Goal: Information Seeking & Learning: Learn about a topic

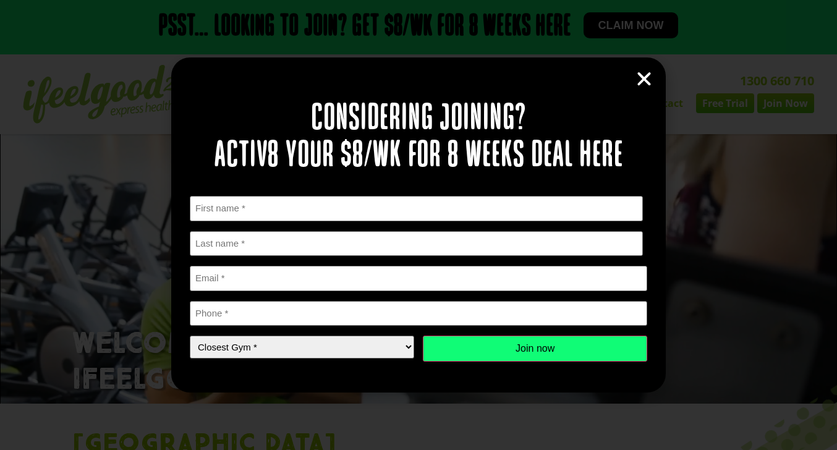
click at [640, 80] on icon "Close" at bounding box center [644, 79] width 19 height 19
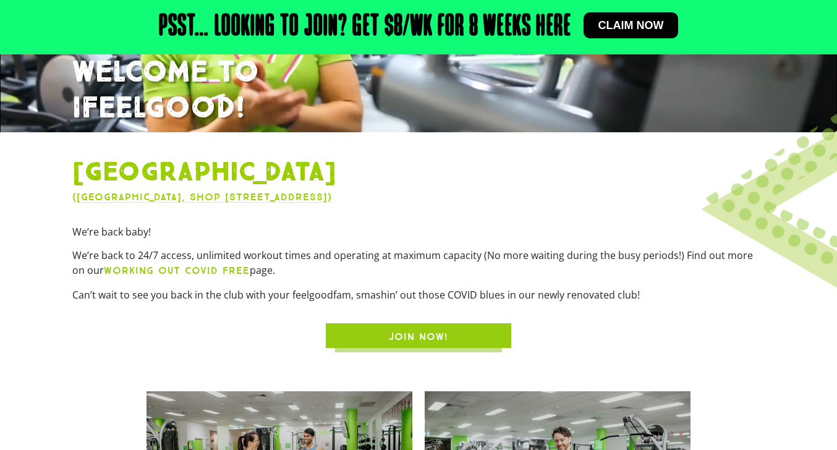
scroll to position [207, 0]
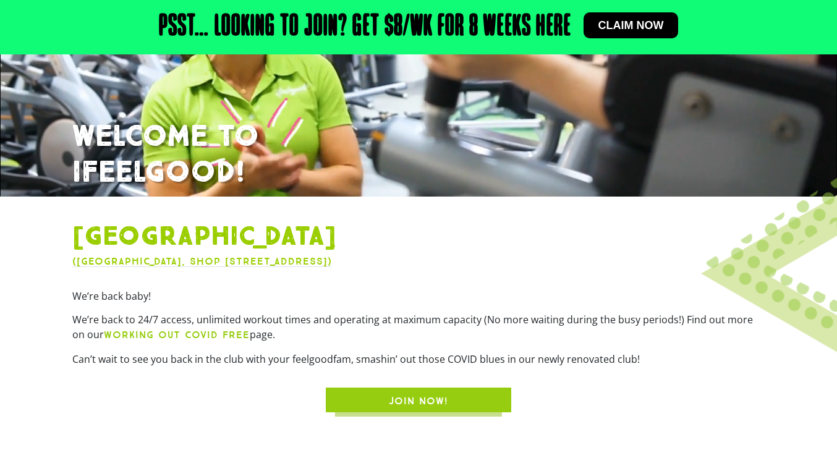
click at [648, 33] on link "Claim now" at bounding box center [630, 25] width 95 height 26
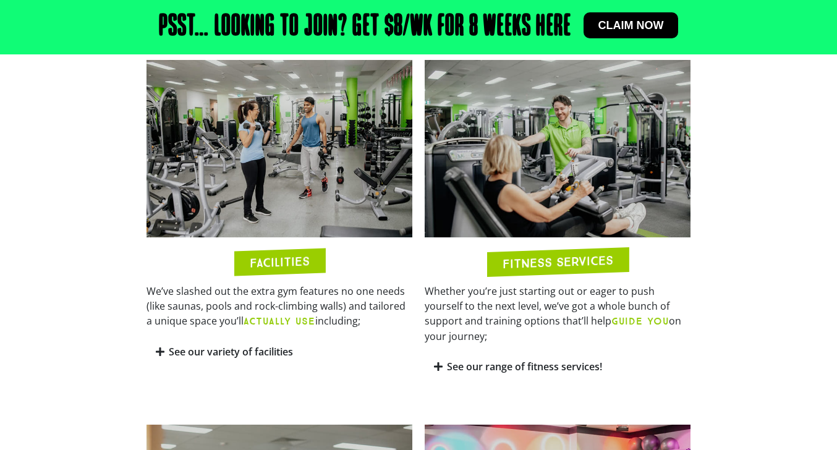
scroll to position [584, 0]
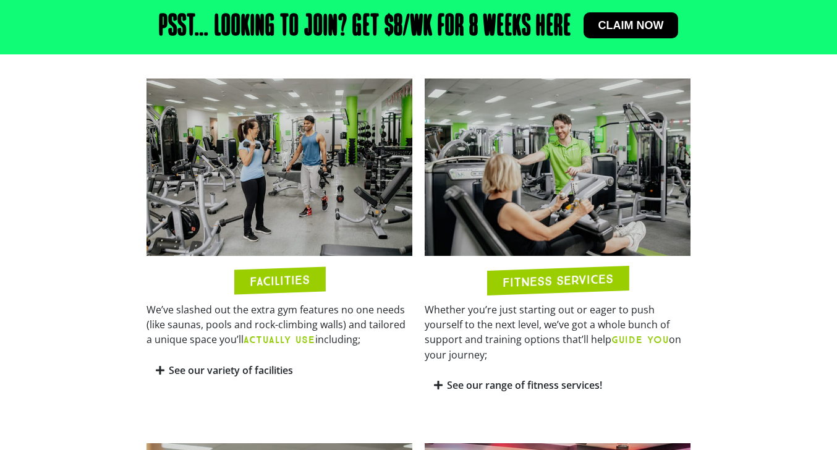
click at [226, 370] on link "See our variety of facilities" at bounding box center [231, 370] width 124 height 14
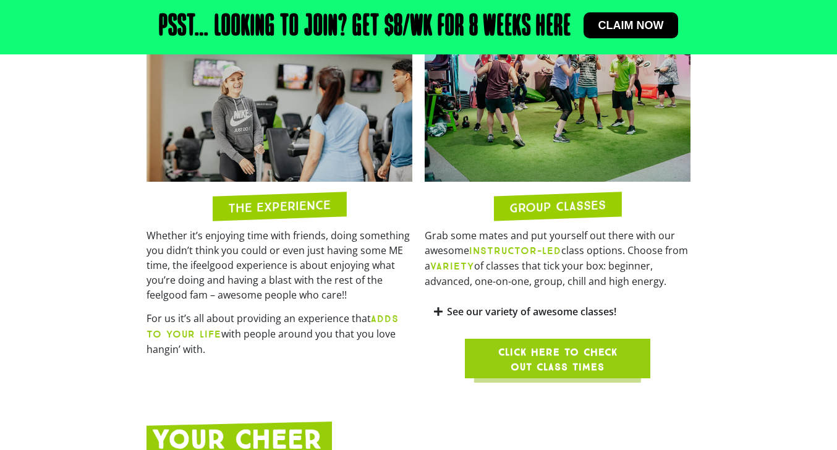
scroll to position [1370, 0]
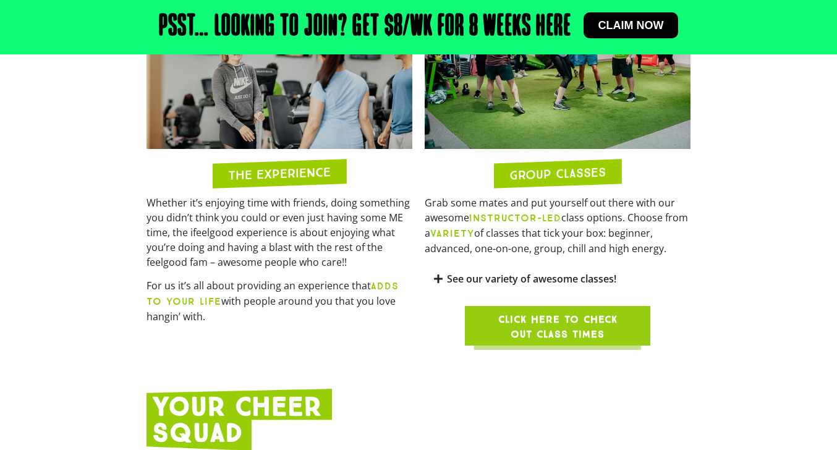
click at [545, 275] on link "See our variety of awesome classes!" at bounding box center [531, 279] width 169 height 14
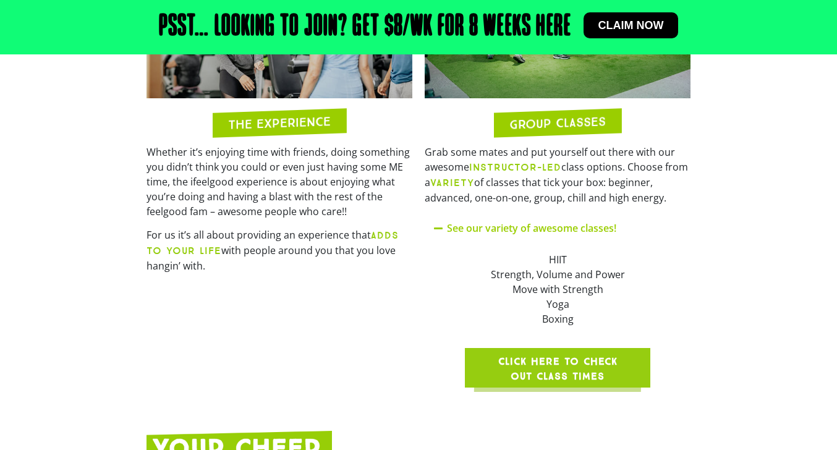
scroll to position [1423, 0]
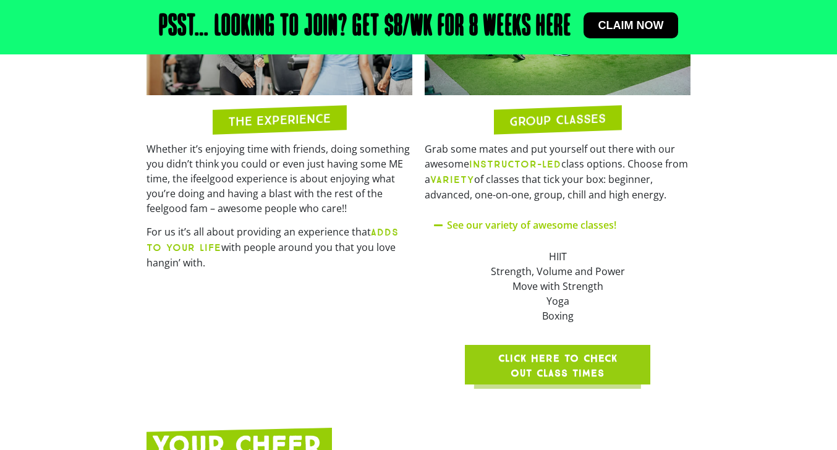
click at [581, 362] on span "Click here to check out class times" at bounding box center [557, 366] width 126 height 30
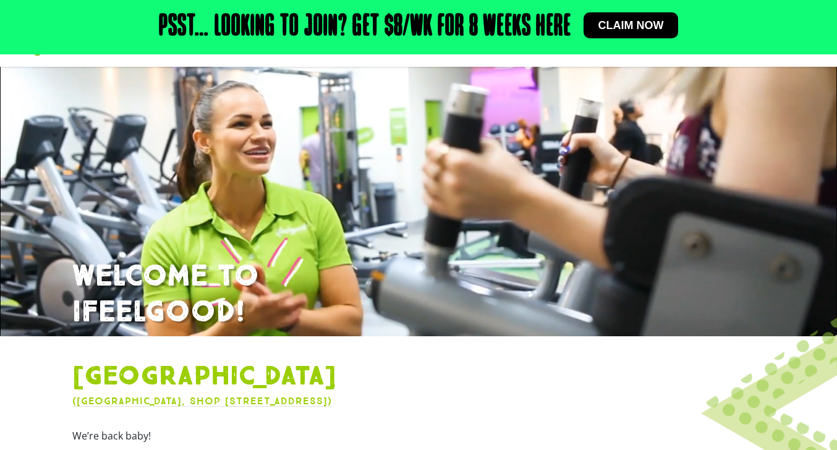
scroll to position [0, 0]
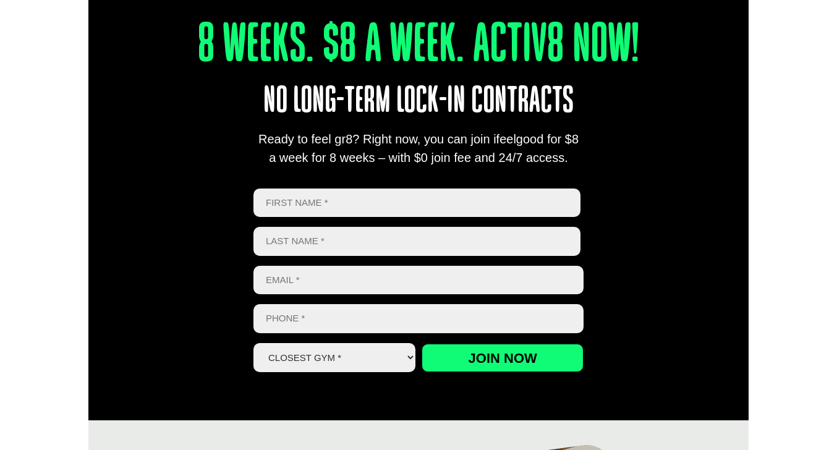
scroll to position [472, 0]
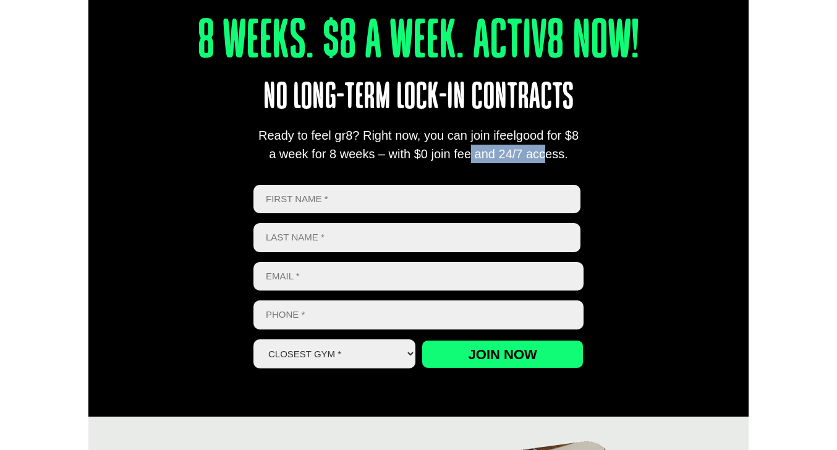
drag, startPoint x: 420, startPoint y: 155, endPoint x: 488, endPoint y: 156, distance: 67.4
click at [488, 156] on div "Ready to feel gr8? Right now, you can join ifeelgood for $8 a week for 8 weeks …" at bounding box center [418, 144] width 330 height 37
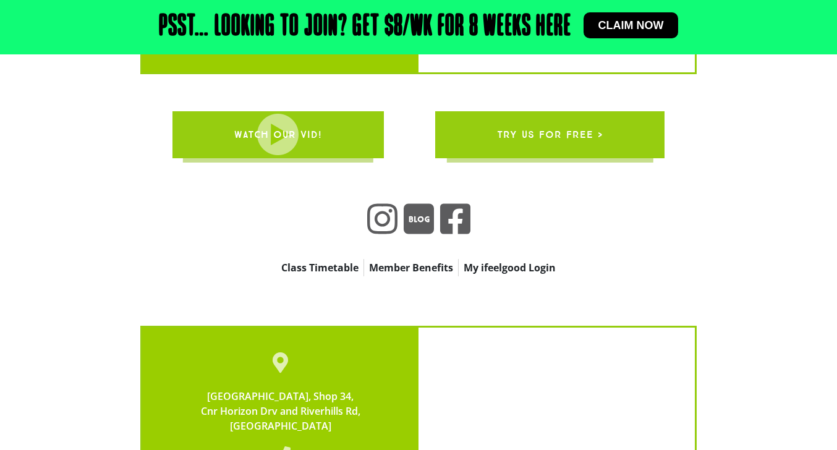
scroll to position [3092, 0]
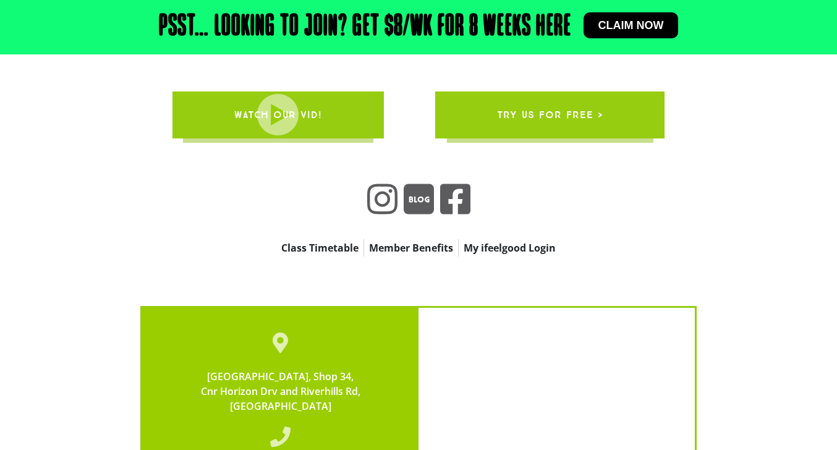
click at [336, 239] on link "Class Timetable" at bounding box center [319, 247] width 87 height 17
click at [394, 239] on link "Member Benefits" at bounding box center [411, 247] width 94 height 17
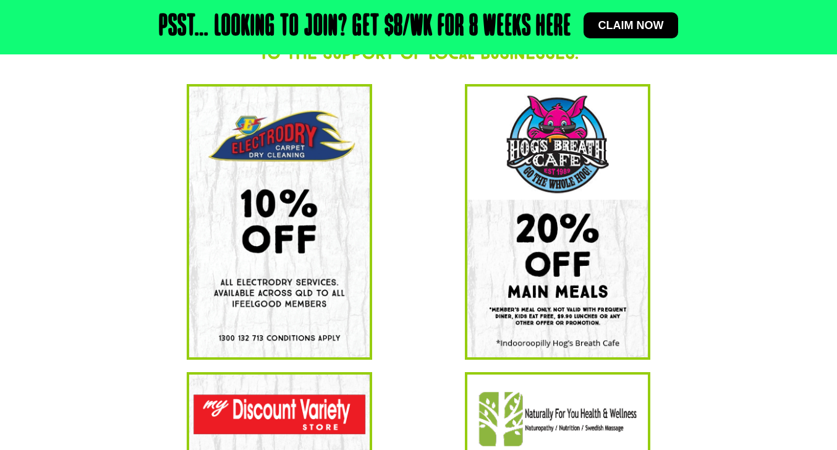
scroll to position [227, 0]
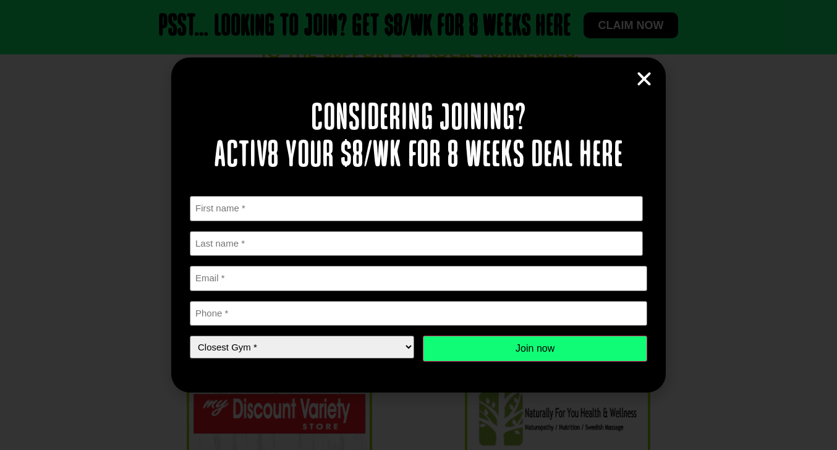
click at [640, 88] on div "Considering joining? Activ8 your $8/wk for 8 weeks deal here " * " indicates re…" at bounding box center [418, 224] width 494 height 335
click at [642, 83] on icon "Close" at bounding box center [644, 79] width 19 height 19
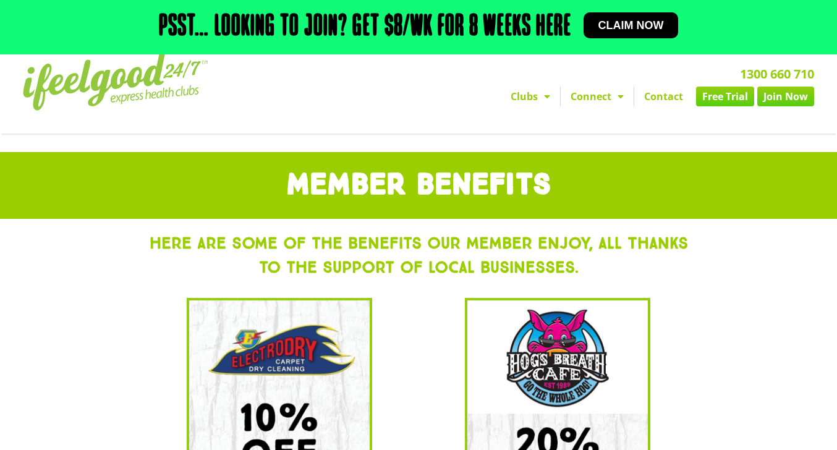
scroll to position [10, 0]
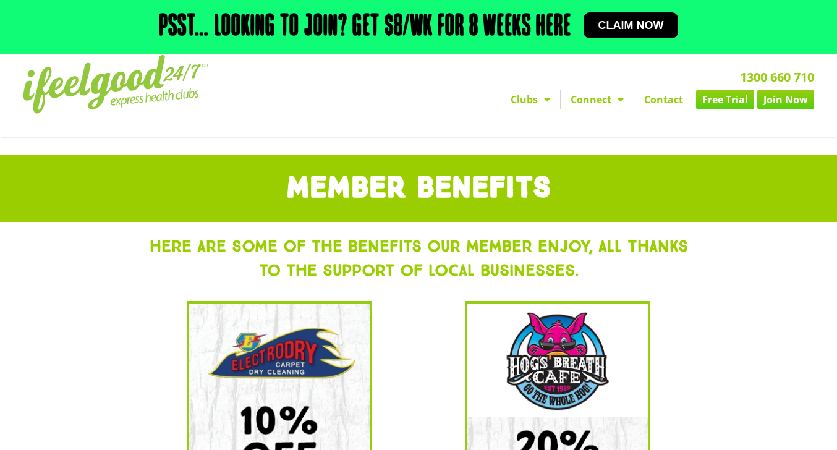
click at [137, 82] on img at bounding box center [115, 84] width 185 height 59
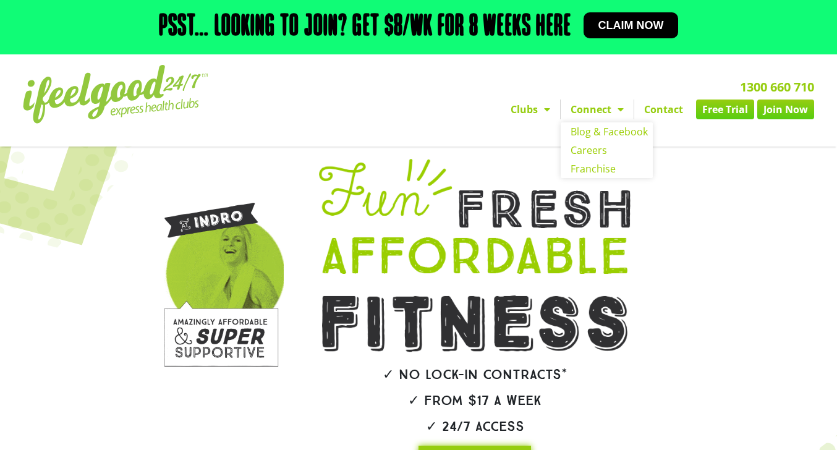
click at [598, 103] on link "Connect" at bounding box center [597, 110] width 73 height 20
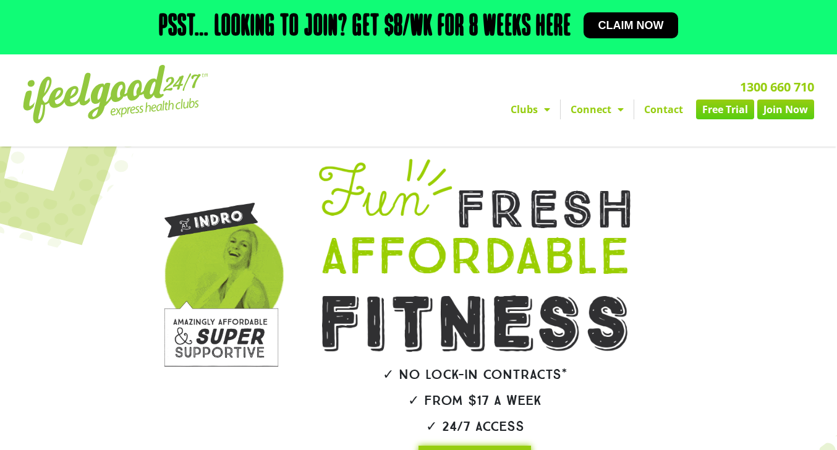
click at [598, 106] on link "Connect" at bounding box center [597, 110] width 73 height 20
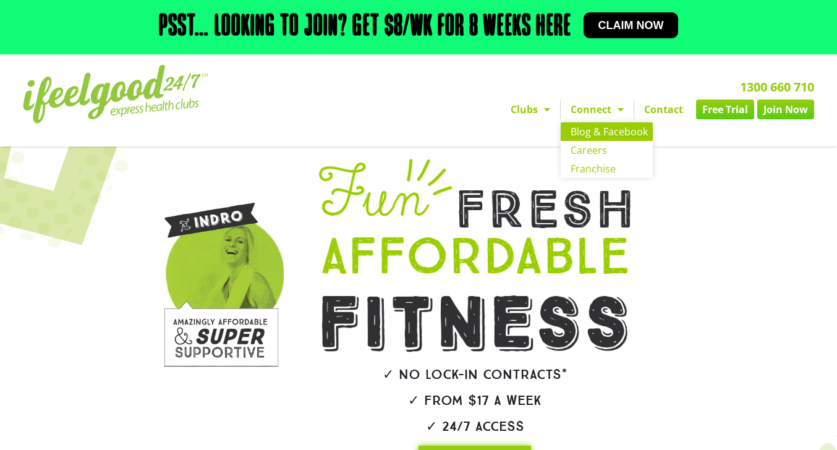
click at [594, 132] on link "Blog & Facebook" at bounding box center [607, 131] width 92 height 19
